Goal: Information Seeking & Learning: Learn about a topic

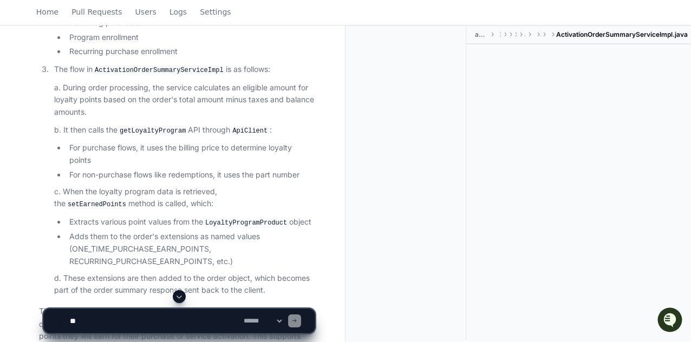
scroll to position [975, 0]
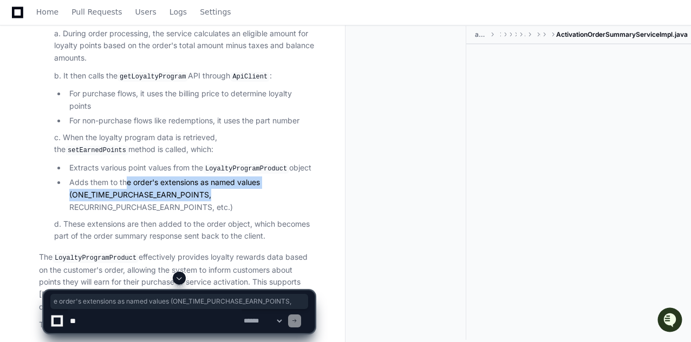
drag, startPoint x: 128, startPoint y: 154, endPoint x: 243, endPoint y: 169, distance: 116.3
click at [243, 169] on ul "Extracts various point values from the LoyaltyProgramProduct object Adds them t…" at bounding box center [184, 188] width 261 height 52
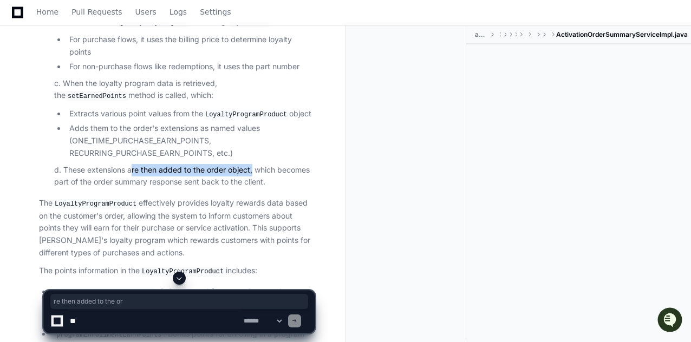
drag, startPoint x: 131, startPoint y: 146, endPoint x: 253, endPoint y: 152, distance: 122.6
click at [253, 164] on p "d. These extensions are then added to the order object, which becomes part of t…" at bounding box center [184, 176] width 261 height 25
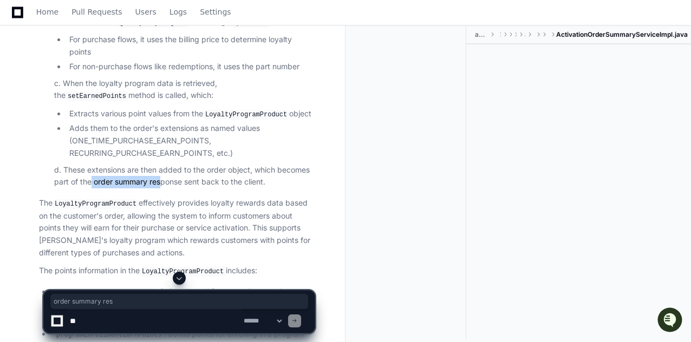
drag, startPoint x: 90, startPoint y: 158, endPoint x: 244, endPoint y: 184, distance: 156.5
click at [234, 164] on p "d. These extensions are then added to the order object, which becomes part of t…" at bounding box center [184, 176] width 261 height 25
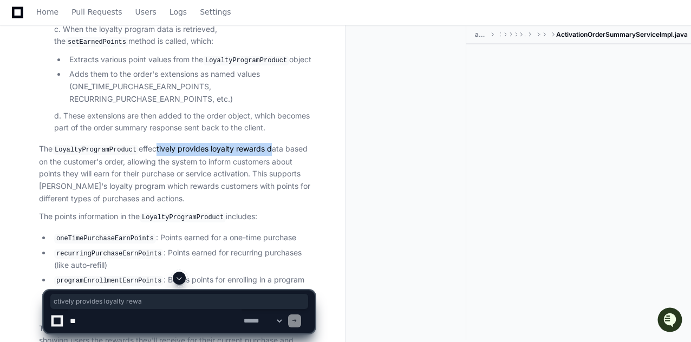
drag, startPoint x: 149, startPoint y: 130, endPoint x: 268, endPoint y: 128, distance: 118.1
click at [268, 143] on p "The LoyaltyProgramProduct effectively provides loyalty rewards data based on th…" at bounding box center [177, 174] width 276 height 62
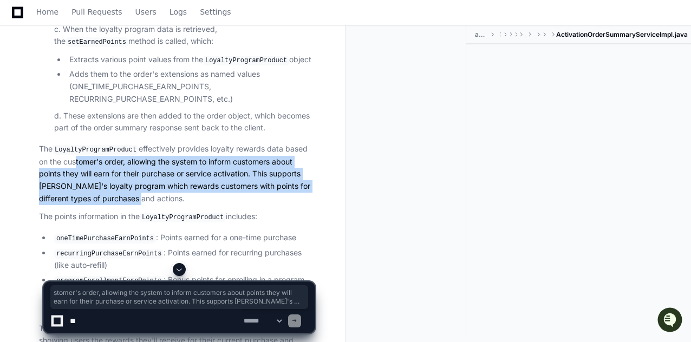
drag, startPoint x: 74, startPoint y: 140, endPoint x: 127, endPoint y: 181, distance: 67.6
click at [127, 181] on p "The LoyaltyProgramProduct effectively provides loyalty rewards data based on th…" at bounding box center [177, 174] width 276 height 62
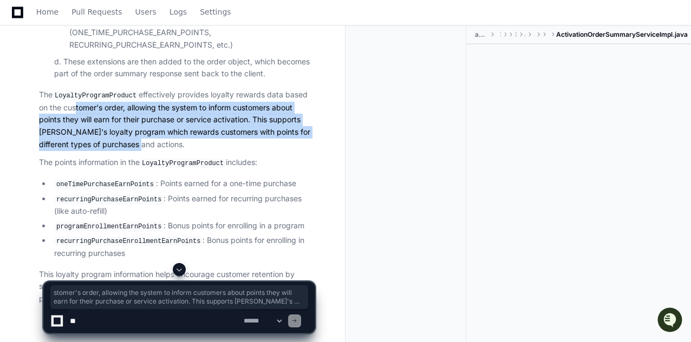
scroll to position [1162, 0]
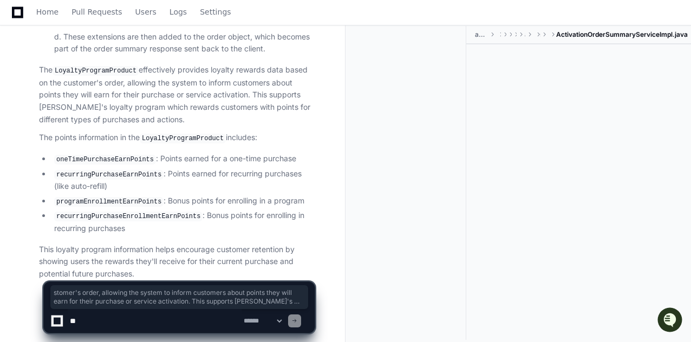
click at [199, 244] on p "This loyalty program information helps encourage customer retention by showing …" at bounding box center [177, 262] width 276 height 37
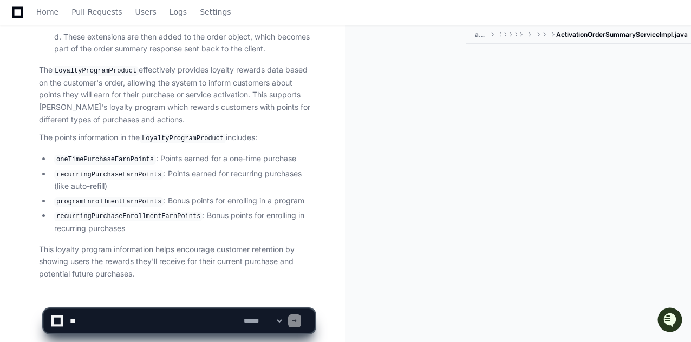
click at [121, 318] on textarea at bounding box center [155, 321] width 174 height 24
